Goal: Find specific page/section: Find specific page/section

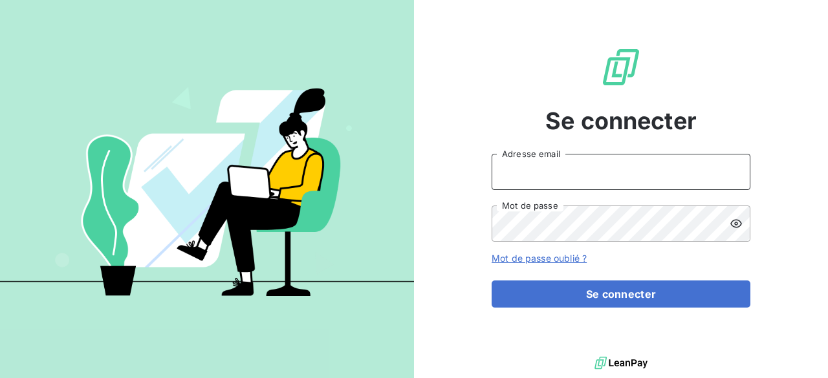
type input "[EMAIL_ADDRESS][PERSON_NAME][DOMAIN_NAME]"
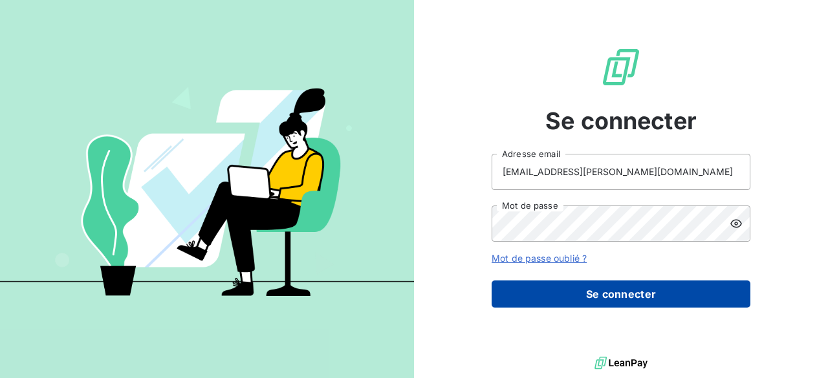
click at [605, 289] on button "Se connecter" at bounding box center [621, 294] width 259 height 27
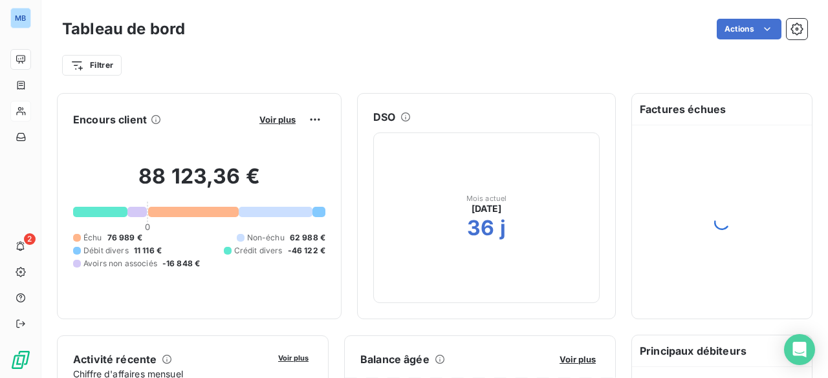
click at [20, 113] on icon at bounding box center [21, 111] width 11 height 10
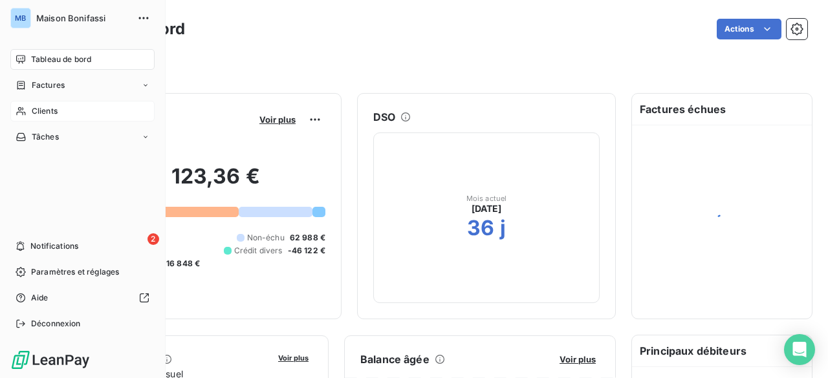
click at [36, 113] on span "Clients" at bounding box center [45, 111] width 26 height 12
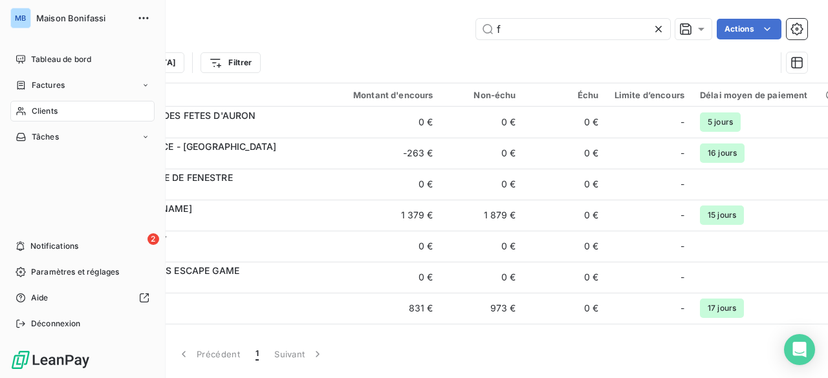
type input "f"
click at [223, 45] on div "Trier Filtrer" at bounding box center [434, 63] width 745 height 40
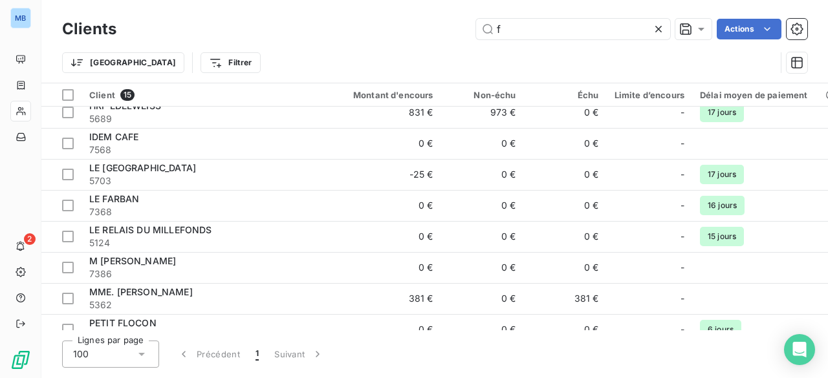
scroll to position [247, 0]
